Goal: Check status: Check status

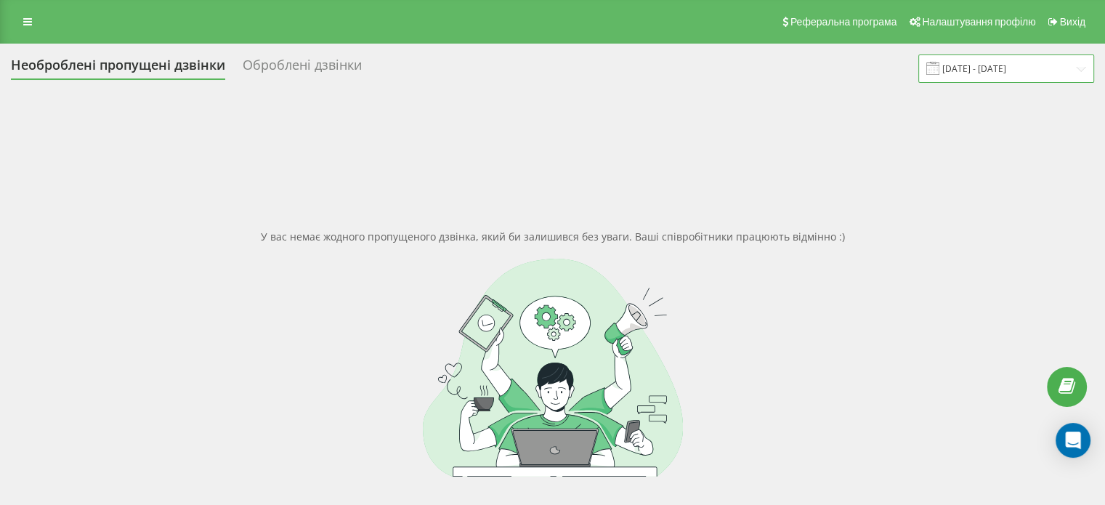
click at [1040, 70] on input "[DATE] - [DATE]" at bounding box center [1006, 68] width 176 height 28
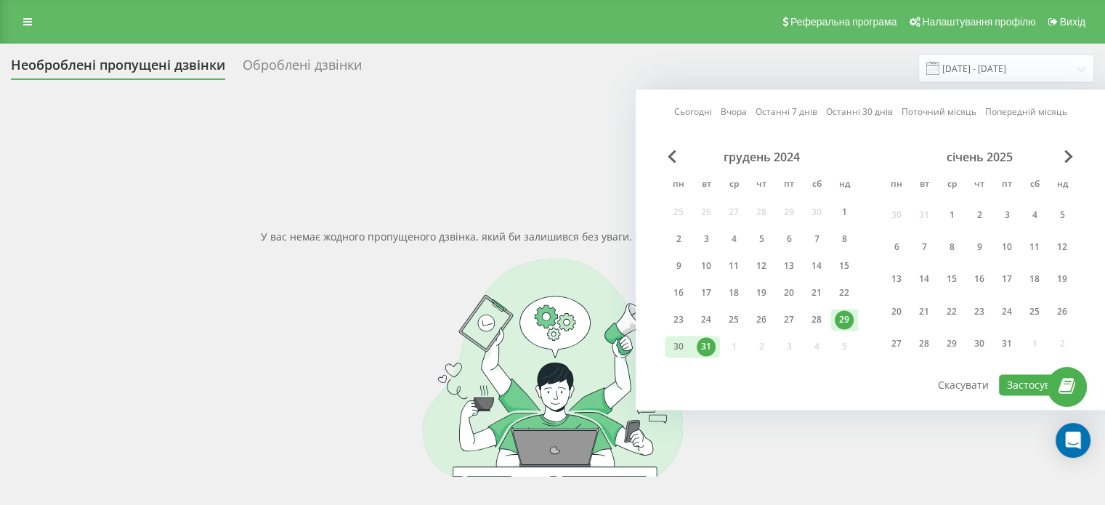
click at [682, 110] on link "Сьогодні" at bounding box center [693, 112] width 38 height 14
click at [1000, 374] on button "Застосувати" at bounding box center [1037, 384] width 77 height 21
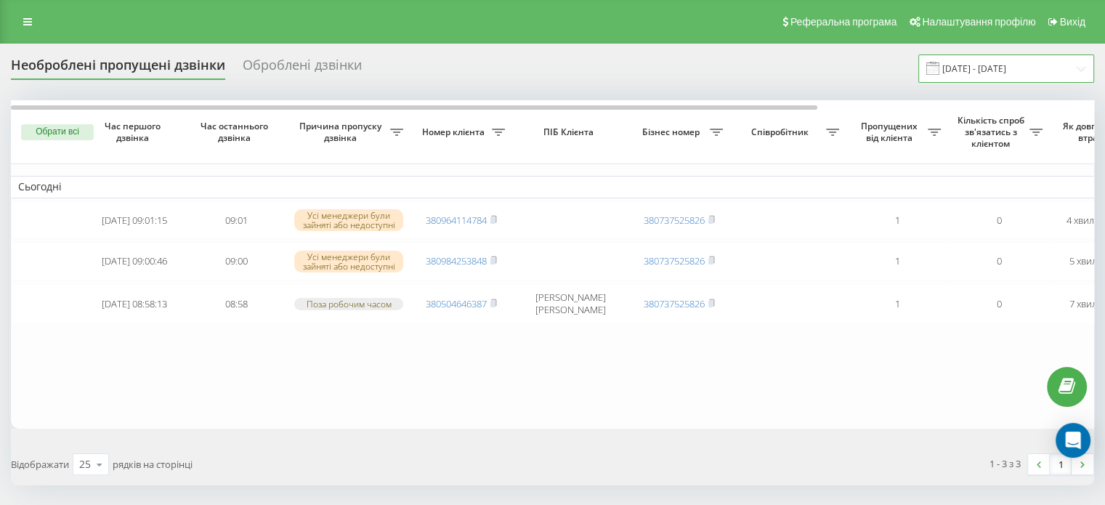
click at [995, 68] on input "[DATE] - [DATE]" at bounding box center [1006, 68] width 176 height 28
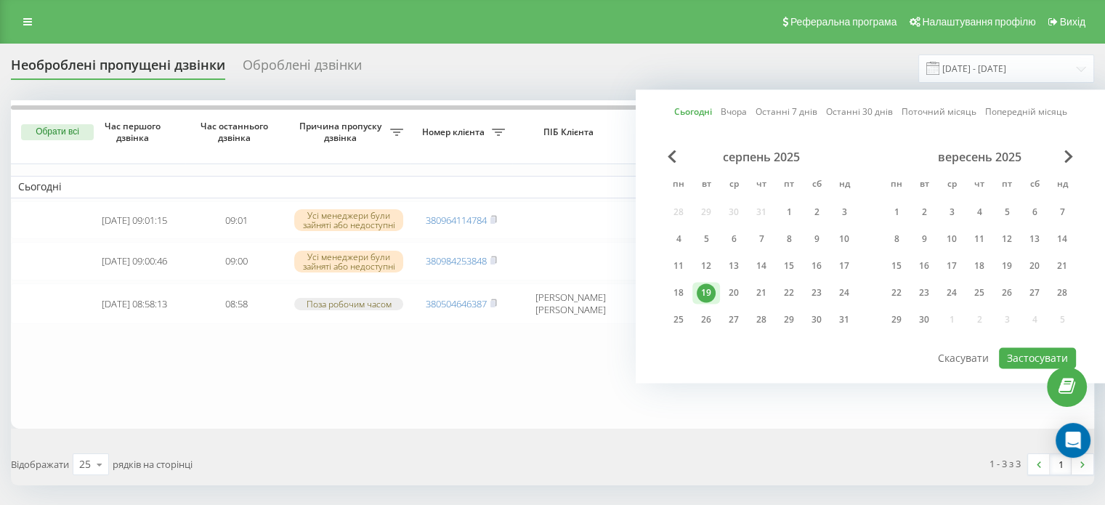
drag, startPoint x: 684, startPoint y: 284, endPoint x: 704, endPoint y: 286, distance: 19.7
click at [690, 284] on div "18" at bounding box center [679, 293] width 28 height 22
click at [705, 286] on div "19" at bounding box center [706, 292] width 19 height 19
click at [1017, 365] on div "Сьогодні Вчора Останні 7 днів Останні 30 днів Поточний місяць Попередній місяць…" at bounding box center [870, 236] width 469 height 294
click at [1019, 356] on button "Застосувати" at bounding box center [1037, 357] width 77 height 21
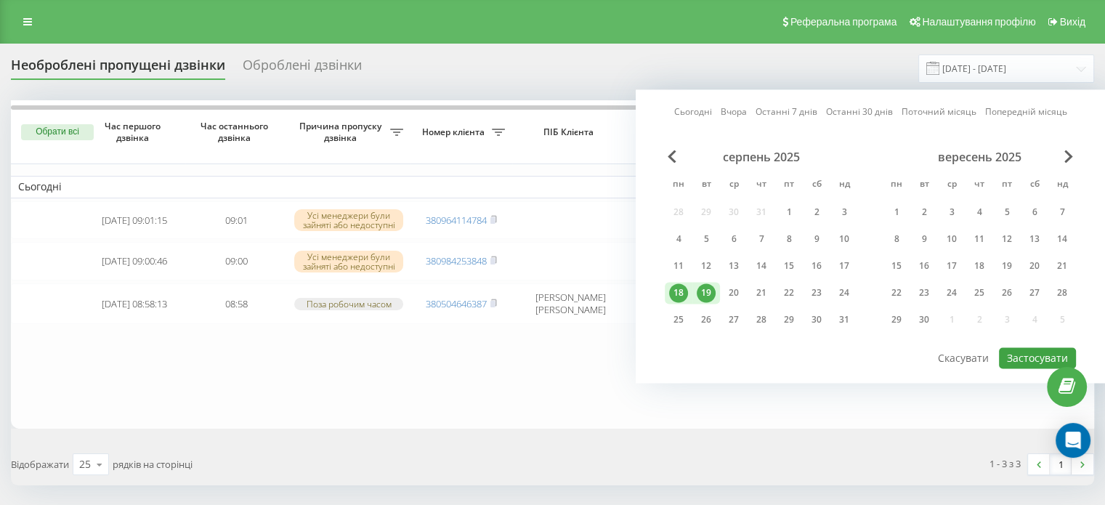
type input "[DATE] - [DATE]"
